Goal: Obtain resource: Download file/media

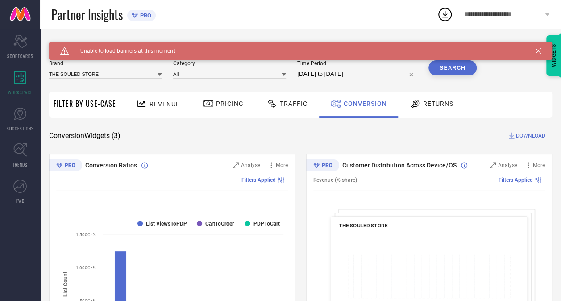
drag, startPoint x: 567, startPoint y: 122, endPoint x: 467, endPoint y: 192, distance: 122.1
click at [467, 192] on div "Customer Distribution Across Device/OS Analyse More Revenue (% share) Filters A…" at bounding box center [429, 264] width 246 height 223
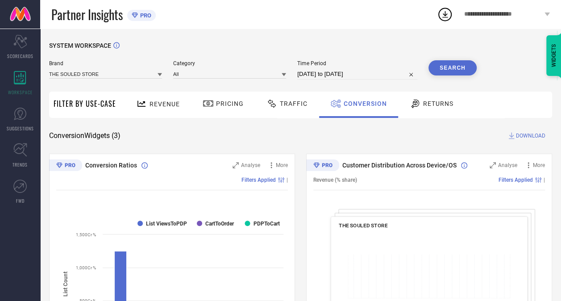
click at [526, 136] on span "DOWNLOAD" at bounding box center [530, 135] width 29 height 9
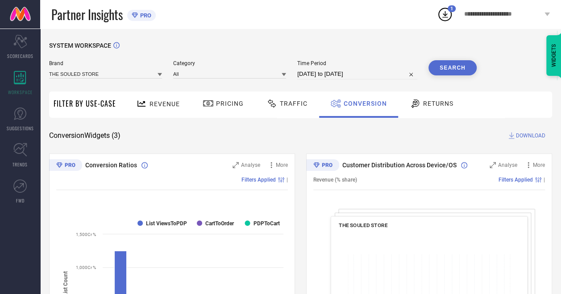
click at [355, 79] on input "[DATE] to [DATE]" at bounding box center [357, 74] width 120 height 11
select select "8"
select select "2025"
select select "9"
select select "2025"
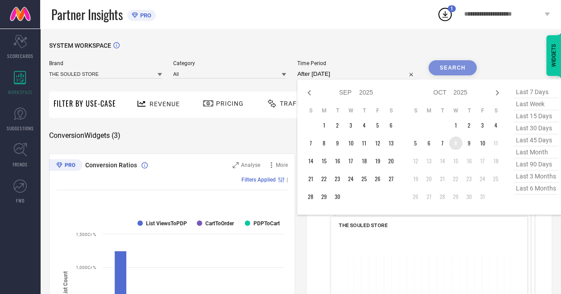
click at [458, 138] on td "8" at bounding box center [455, 142] width 13 height 13
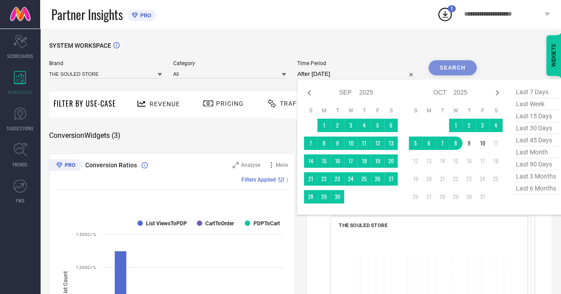
type input "[DATE] to [DATE]"
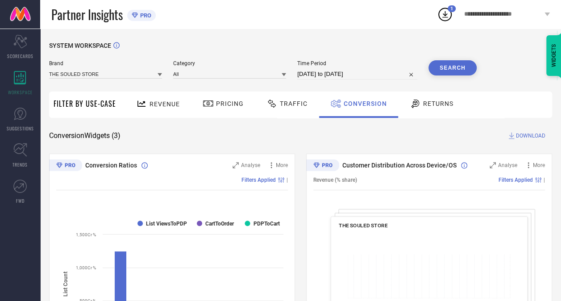
click at [539, 136] on span "DOWNLOAD" at bounding box center [530, 135] width 29 height 9
click at [288, 102] on span "Traffic" at bounding box center [294, 103] width 28 height 7
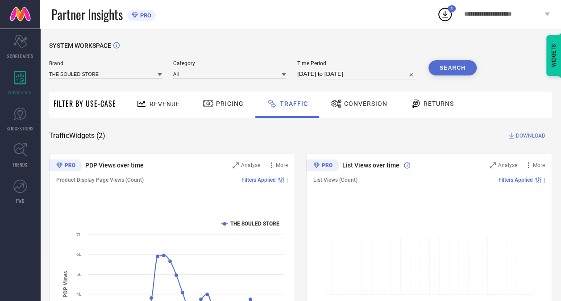
click at [455, 70] on button "Search" at bounding box center [452, 67] width 48 height 15
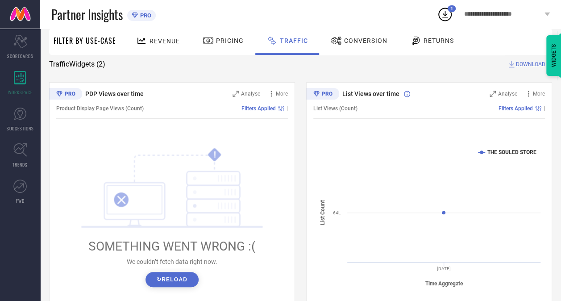
scroll to position [89, 0]
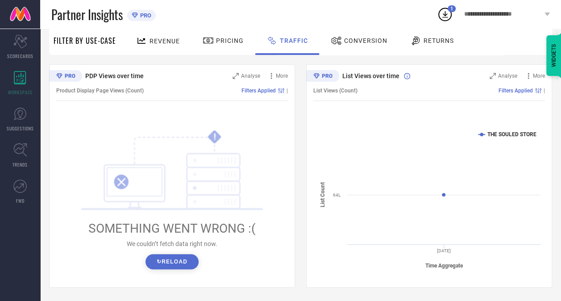
drag, startPoint x: 561, startPoint y: 245, endPoint x: 341, endPoint y: 42, distance: 299.5
click at [341, 42] on div "Conversion" at bounding box center [358, 40] width 61 height 15
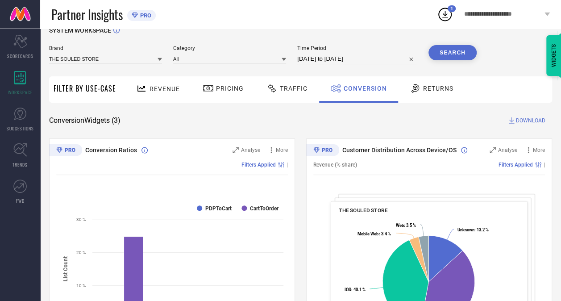
scroll to position [0, 0]
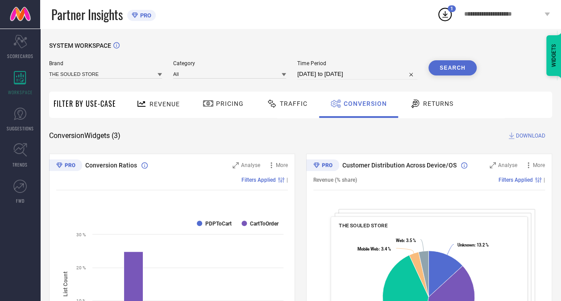
click at [537, 135] on span "DOWNLOAD" at bounding box center [530, 135] width 29 height 9
click at [445, 14] on icon at bounding box center [445, 14] width 6 height 7
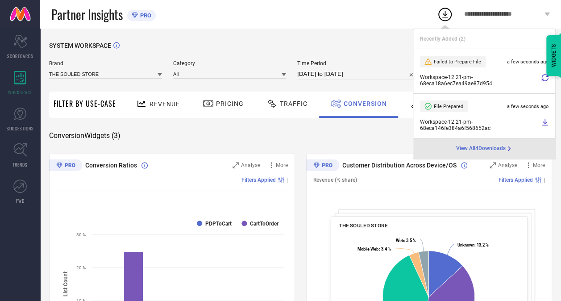
click at [449, 123] on span "Workspace - 12:21-pm - 68eca146fe384a6f568652ac" at bounding box center [479, 125] width 119 height 12
click at [442, 127] on span "Workspace - 12:21-pm - 68eca146fe384a6f568652ac" at bounding box center [479, 125] width 119 height 12
click at [431, 108] on div "File Prepared" at bounding box center [443, 106] width 39 height 7
click at [455, 128] on span "Workspace - 12:21-pm - 68eca146fe384a6f568652ac" at bounding box center [479, 125] width 119 height 12
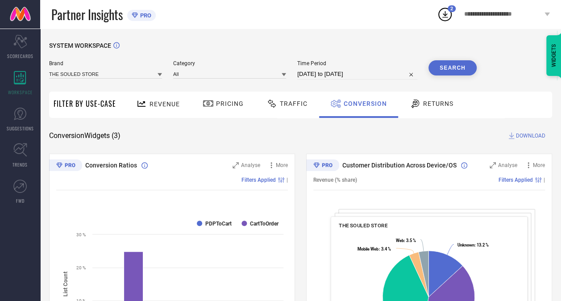
click at [528, 138] on span "DOWNLOAD" at bounding box center [530, 135] width 29 height 9
click at [531, 135] on span "DOWNLOAD" at bounding box center [530, 135] width 29 height 9
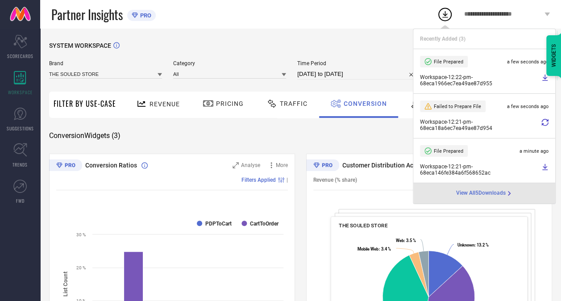
click at [365, 45] on div "SYSTEM WORKSPACE" at bounding box center [300, 51] width 503 height 18
